Goal: Entertainment & Leisure: Consume media (video, audio)

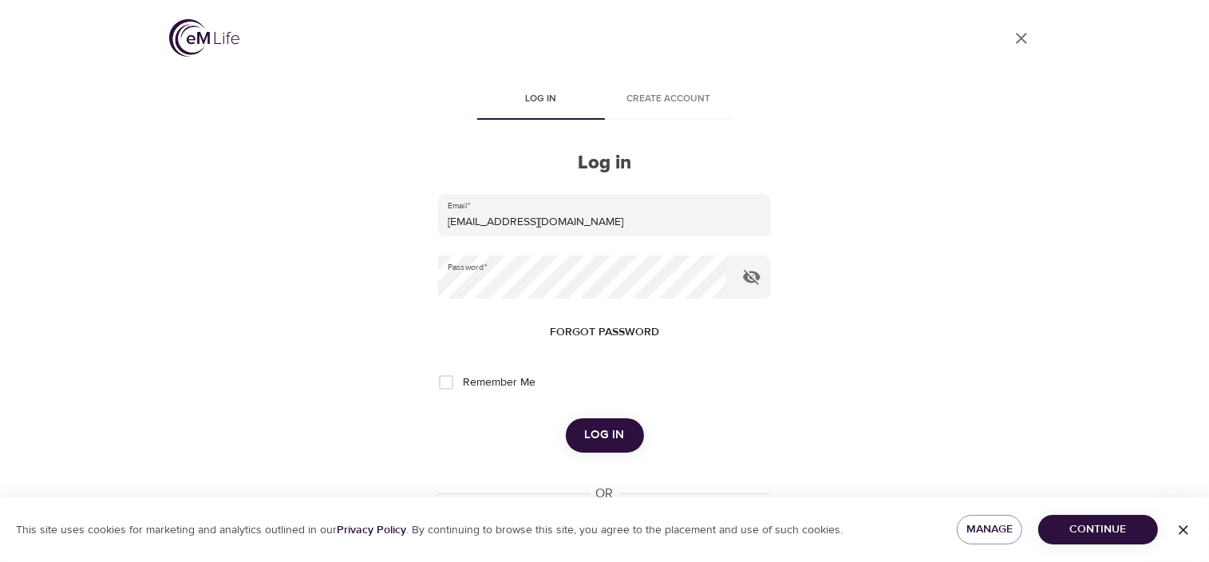
click at [595, 432] on span "Log in" at bounding box center [605, 435] width 40 height 21
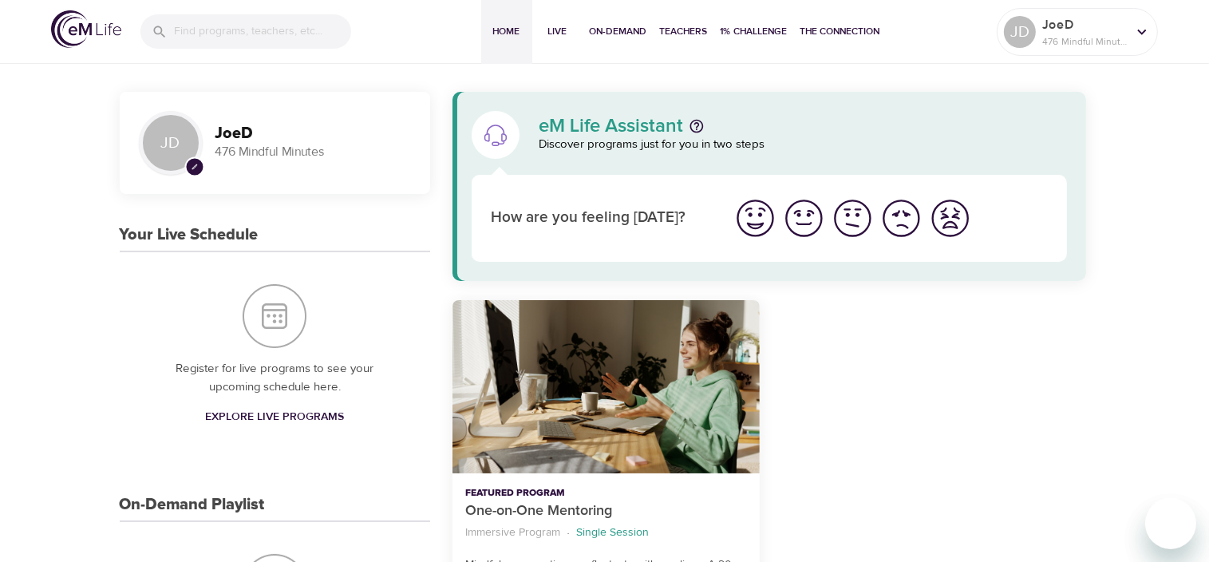
click at [212, 34] on input "search" at bounding box center [262, 31] width 177 height 34
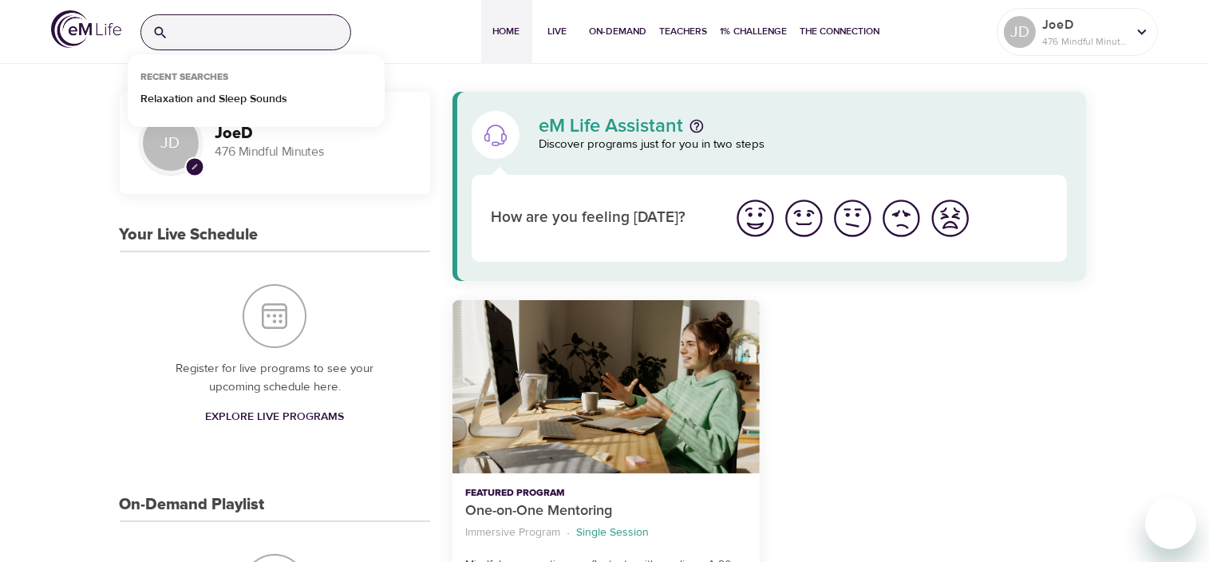
drag, startPoint x: 211, startPoint y: 37, endPoint x: 200, endPoint y: 61, distance: 27.1
click at [210, 39] on input "search" at bounding box center [263, 32] width 176 height 34
click at [203, 97] on p "Relaxation and Sleep Sounds" at bounding box center [213, 102] width 147 height 23
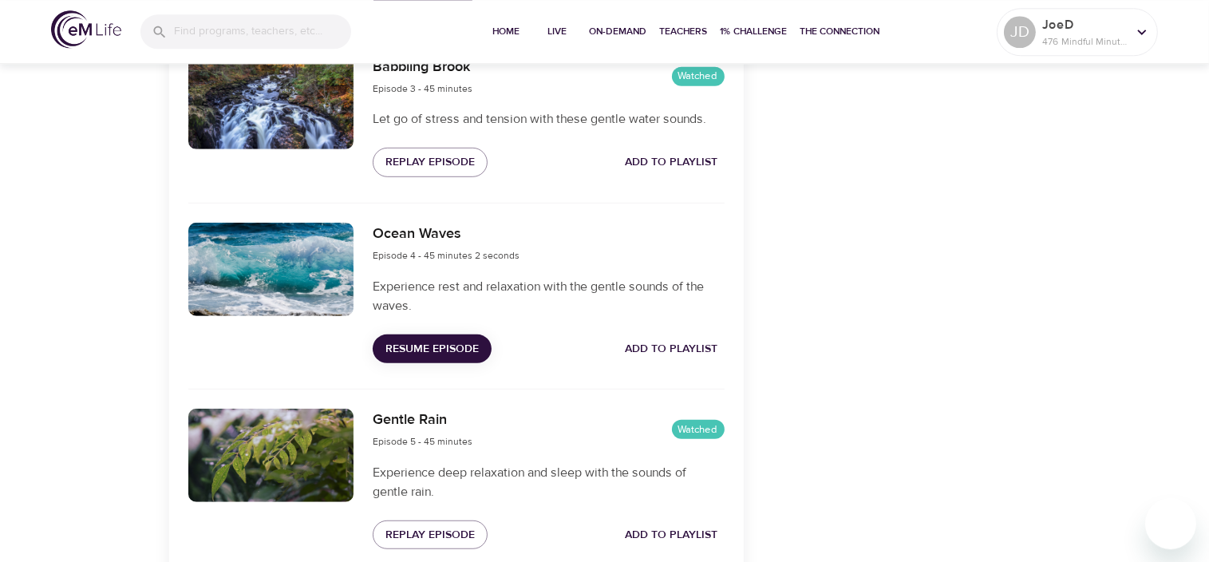
scroll to position [948, 0]
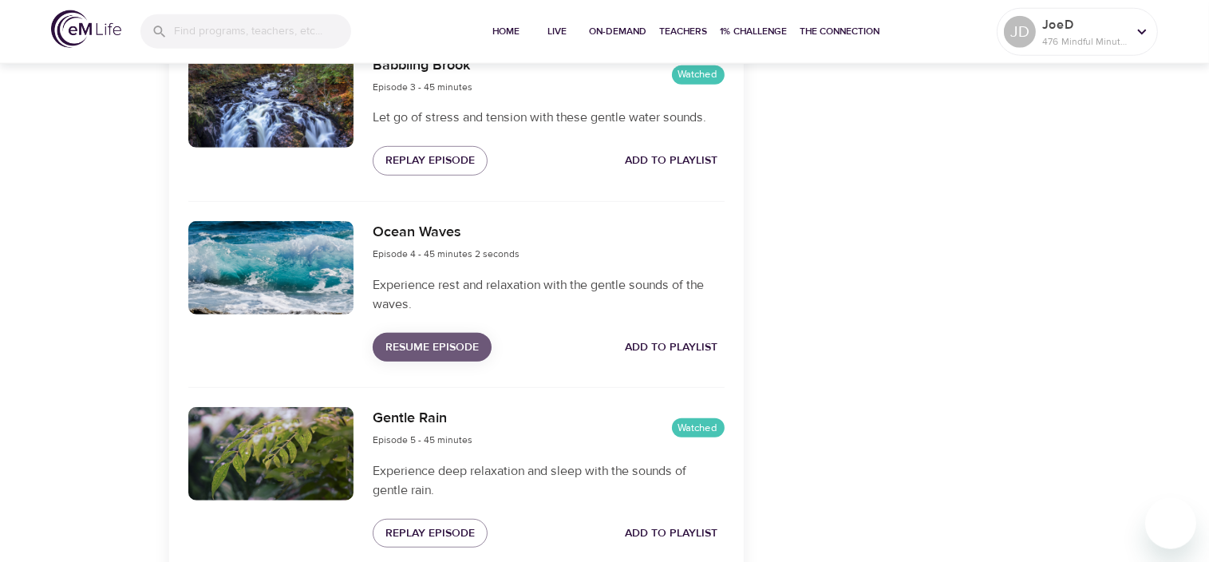
click at [405, 356] on span "Resume Episode" at bounding box center [431, 348] width 93 height 20
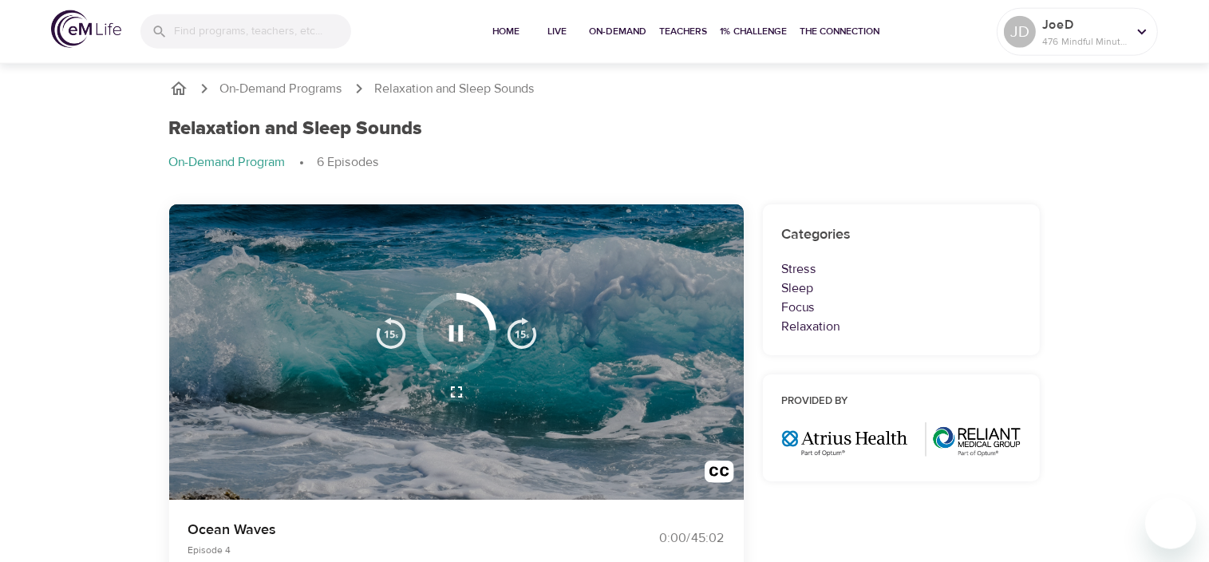
scroll to position [0, 0]
